Goal: Task Accomplishment & Management: Use online tool/utility

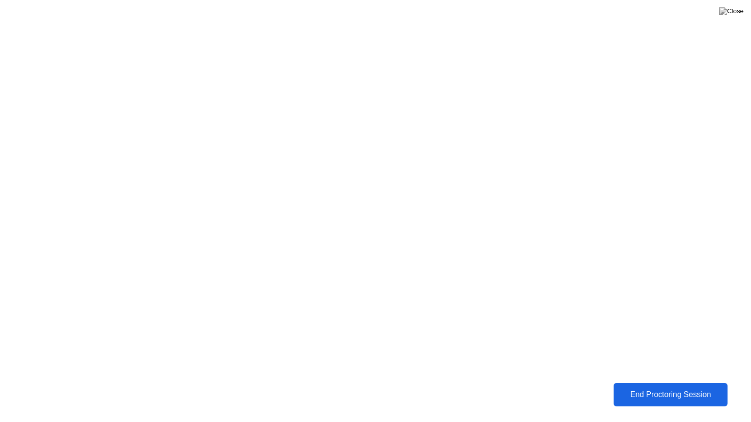
click at [669, 392] on div "End Proctoring Session" at bounding box center [671, 395] width 108 height 9
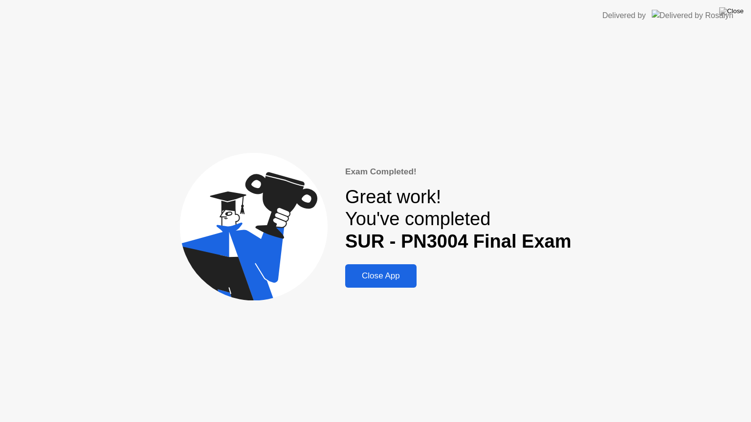
click at [393, 280] on div "Close App" at bounding box center [381, 276] width 66 height 10
